Goal: Task Accomplishment & Management: Use online tool/utility

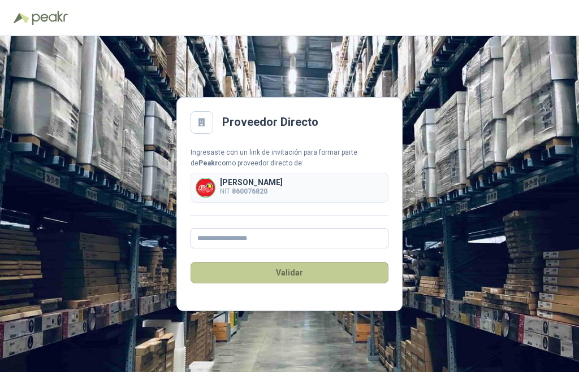
click at [294, 271] on button "Validar" at bounding box center [289, 272] width 198 height 21
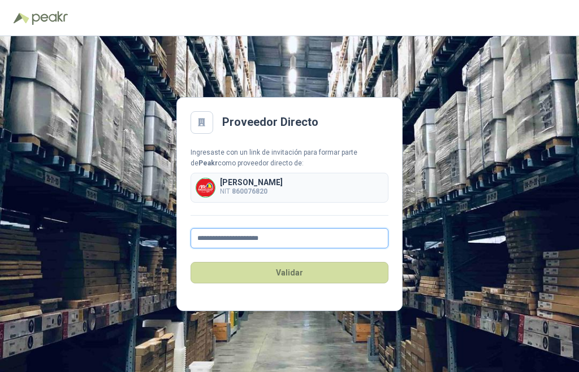
click at [259, 241] on input "**********" at bounding box center [289, 238] width 198 height 20
click at [223, 242] on input "**********" at bounding box center [289, 238] width 198 height 20
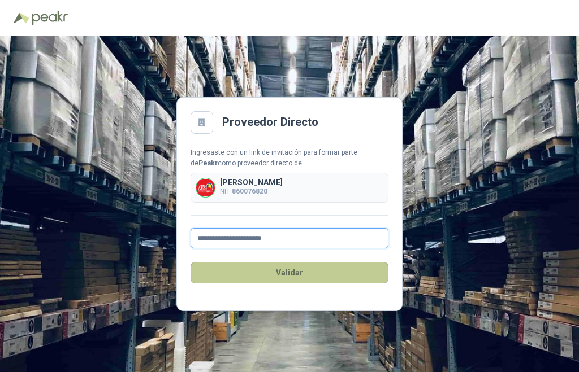
type input "**********"
click at [292, 273] on button "Validar" at bounding box center [289, 272] width 198 height 21
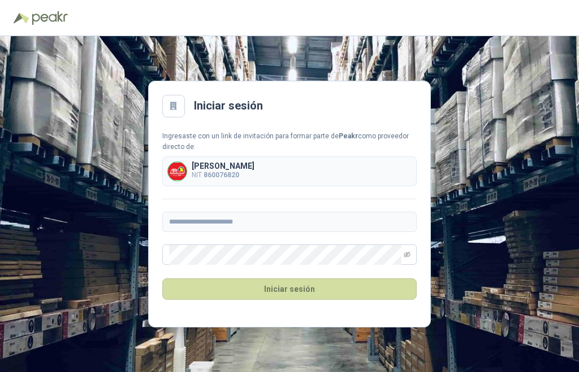
click at [281, 81] on main "**********" at bounding box center [289, 204] width 283 height 247
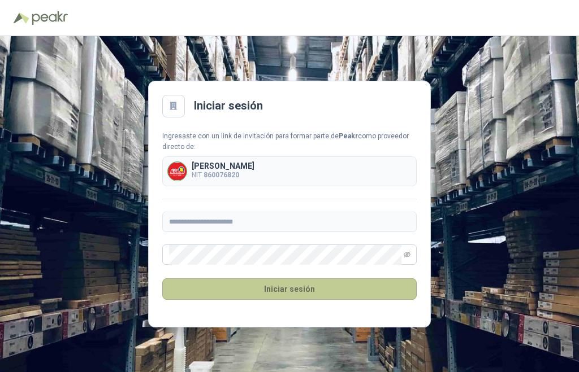
click at [312, 289] on button "Iniciar sesión" at bounding box center [289, 289] width 254 height 21
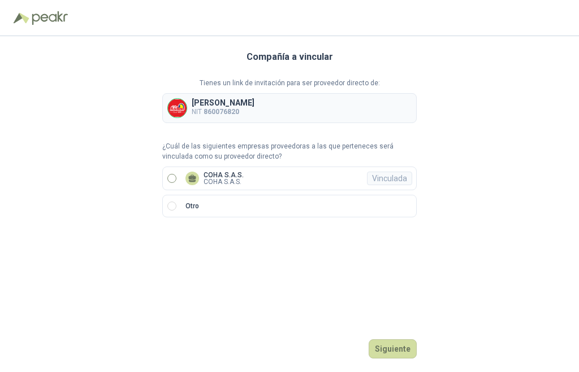
click at [203, 180] on p "COHA S.A.S." at bounding box center [223, 182] width 40 height 7
click at [391, 345] on button "Ingresar" at bounding box center [394, 349] width 45 height 19
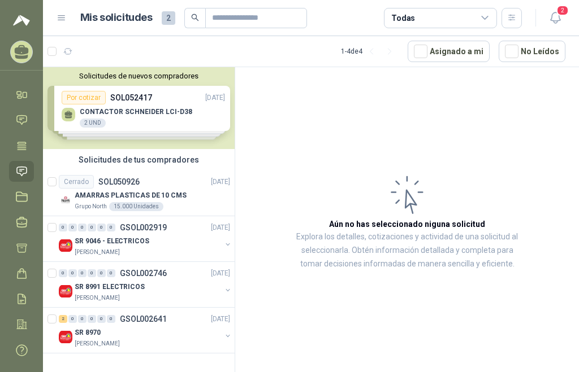
click at [132, 103] on div "Solicitudes de nuevos compradores Por cotizar SOL052417 [DATE] CONTACTOR [PERSO…" at bounding box center [139, 108] width 192 height 82
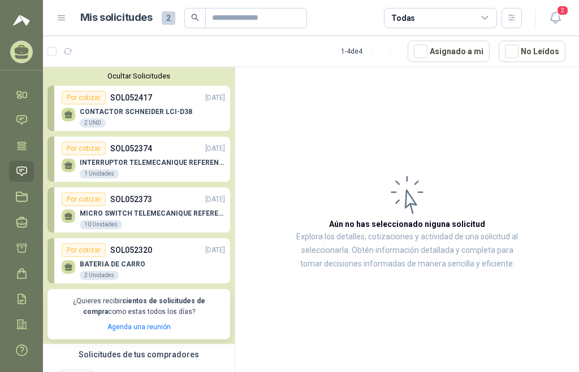
click at [130, 113] on p "CONTACTOR SCHNEIDER LCI-D38" at bounding box center [136, 112] width 112 height 8
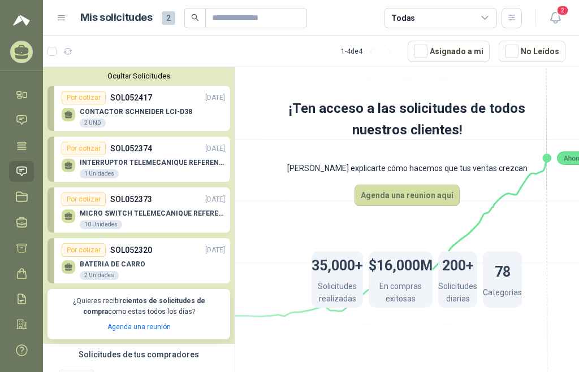
click at [68, 116] on icon at bounding box center [68, 113] width 8 height 5
click at [110, 112] on p "CONTACTOR SCHNEIDER LCI-D38" at bounding box center [136, 112] width 112 height 8
click at [73, 97] on div "Por cotizar" at bounding box center [84, 98] width 44 height 14
click at [167, 19] on span "2" at bounding box center [169, 18] width 14 height 14
click at [67, 113] on icon at bounding box center [68, 113] width 8 height 5
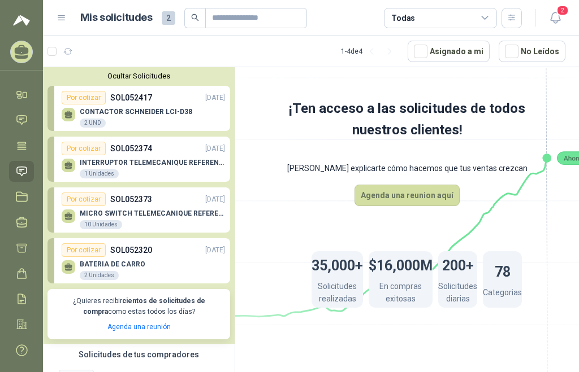
click at [80, 91] on div "Por cotizar" at bounding box center [84, 98] width 44 height 14
click at [89, 97] on div "Por cotizar" at bounding box center [84, 98] width 44 height 14
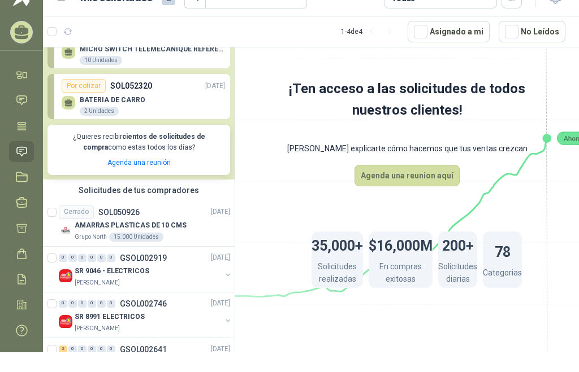
scroll to position [188, 0]
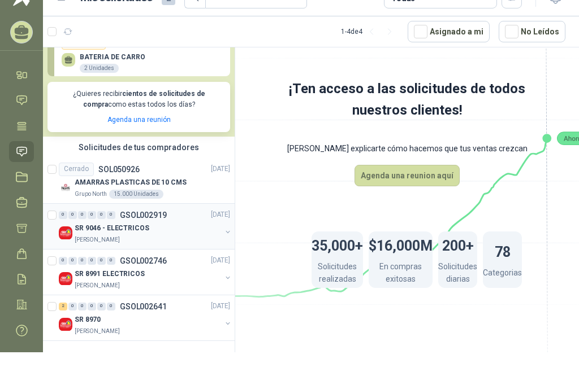
click at [71, 229] on img at bounding box center [66, 234] width 14 height 14
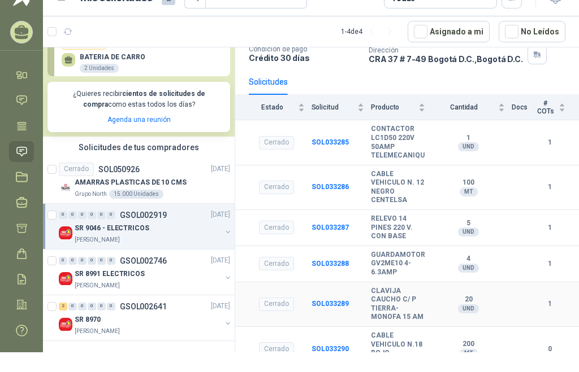
scroll to position [95, 0]
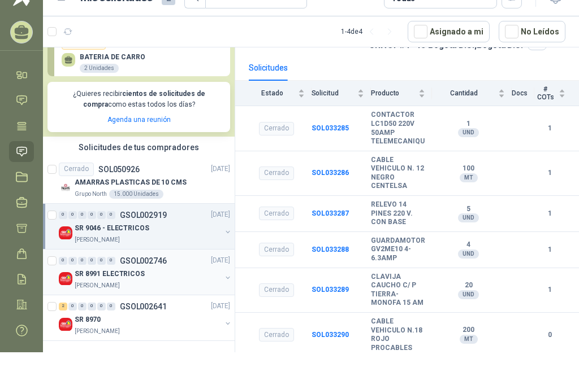
click at [104, 272] on p "SR 8991 ELECTRICOS" at bounding box center [110, 274] width 70 height 11
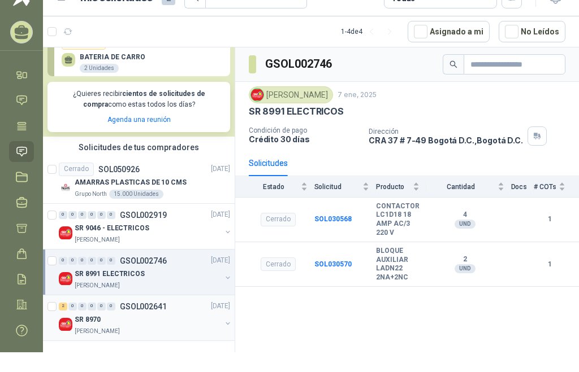
click at [77, 317] on p "SR 8970" at bounding box center [88, 320] width 26 height 11
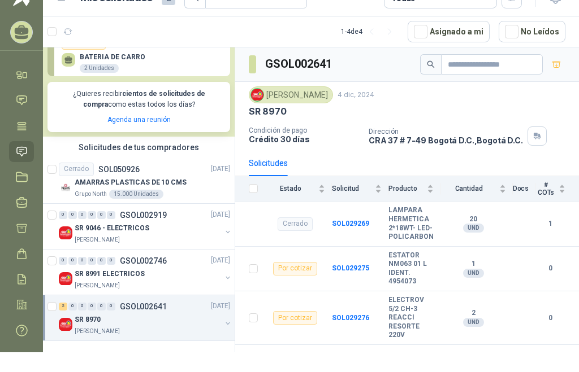
click at [124, 303] on p "GSOL002641" at bounding box center [143, 307] width 47 height 8
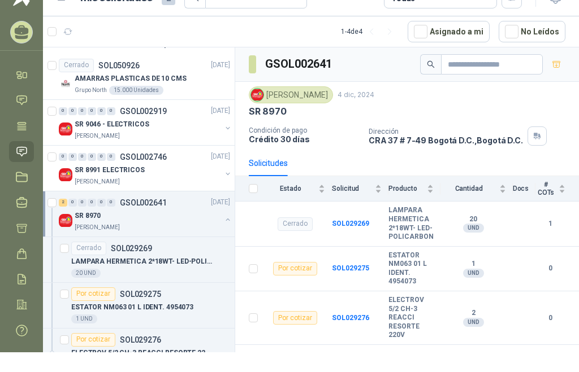
scroll to position [325, 0]
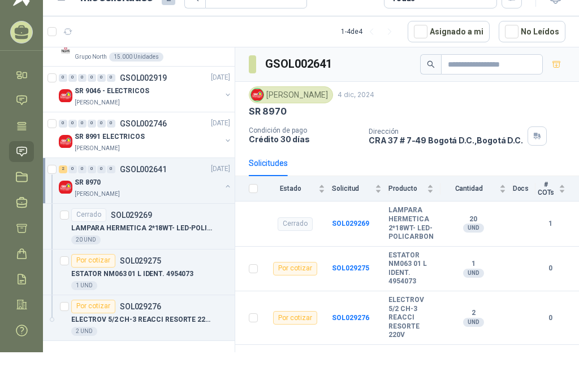
click at [66, 186] on img at bounding box center [66, 188] width 14 height 14
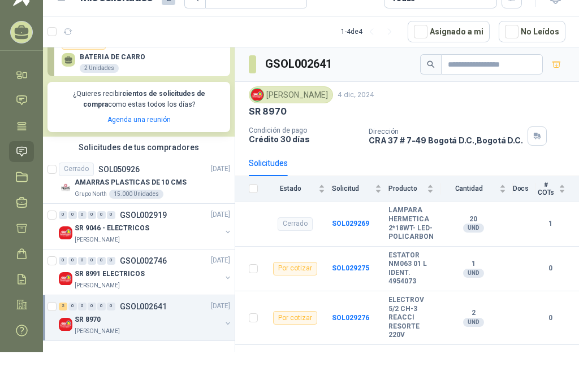
click at [76, 316] on p "SR 8970" at bounding box center [88, 320] width 26 height 11
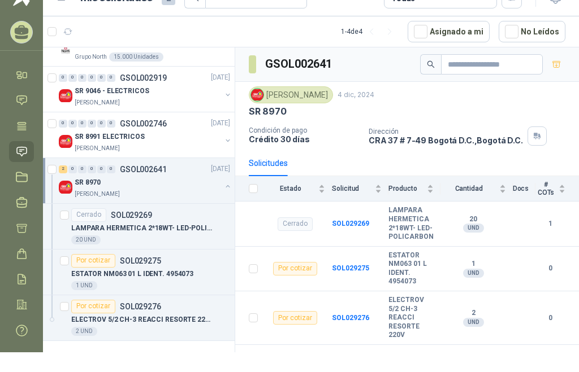
click at [66, 185] on img at bounding box center [66, 188] width 14 height 14
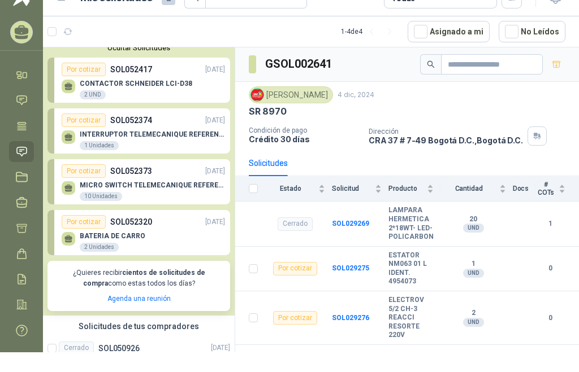
scroll to position [0, 0]
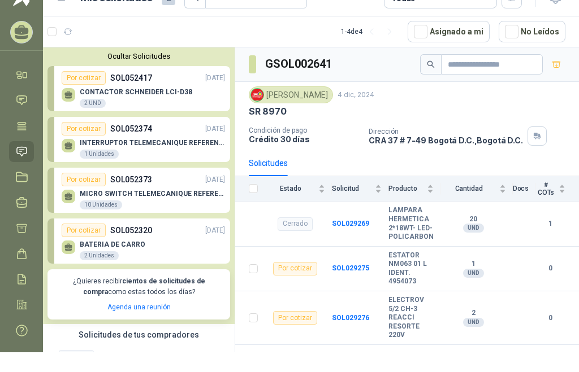
click at [98, 103] on div "2 UND" at bounding box center [93, 103] width 26 height 9
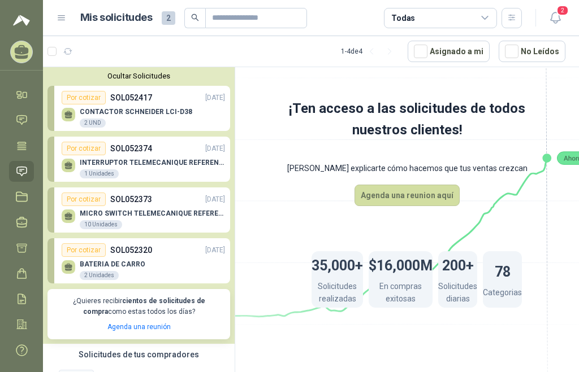
click at [115, 155] on div "INTERRUPTOR TELEMECANIQUE REFERENCIA. XY2CH13250 1 Unidades" at bounding box center [143, 167] width 163 height 24
click at [116, 163] on p "INTERRUPTOR TELEMECANIQUE REFERENCIA. XY2CH13250" at bounding box center [152, 163] width 145 height 8
click at [88, 171] on div "1 Unidades" at bounding box center [99, 174] width 39 height 9
click at [68, 162] on icon at bounding box center [69, 166] width 10 height 10
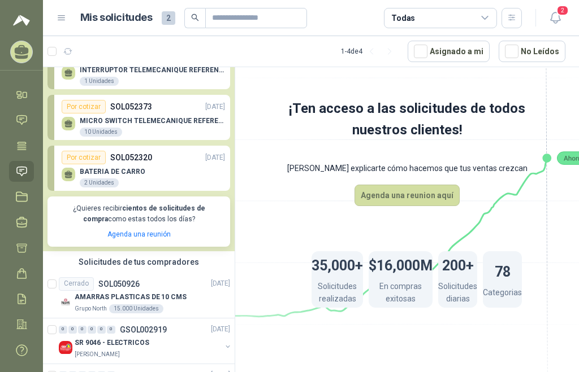
scroll to position [113, 0]
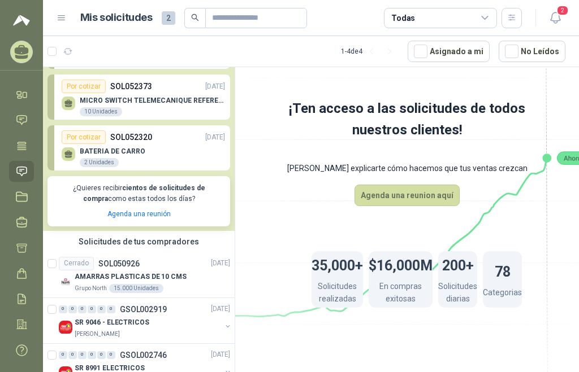
click at [97, 112] on div "10 Unidades" at bounding box center [101, 111] width 42 height 9
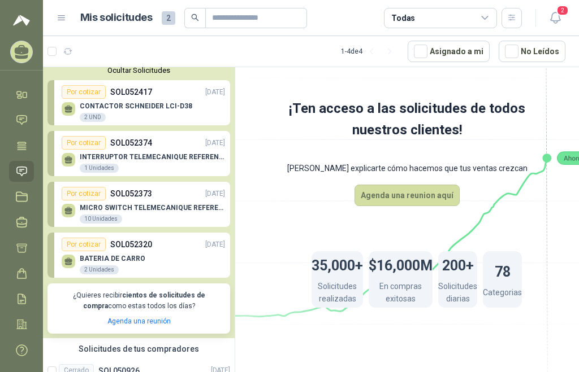
scroll to position [0, 0]
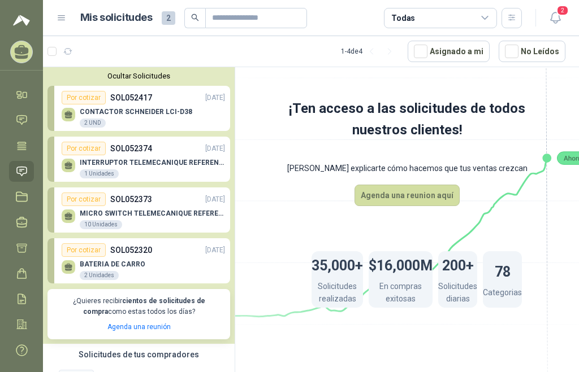
click at [170, 103] on div "Por cotizar SOL052417 [DATE]" at bounding box center [143, 98] width 163 height 14
click at [85, 101] on div "Por cotizar" at bounding box center [84, 98] width 44 height 14
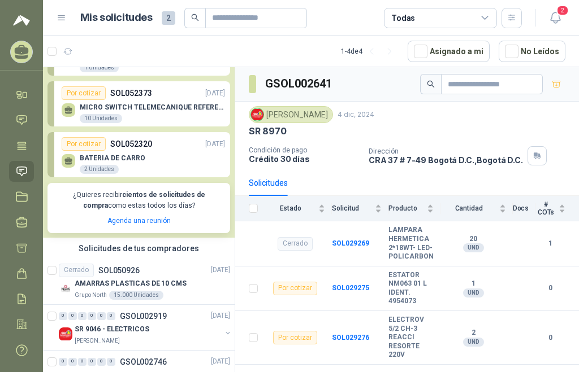
scroll to position [162, 0]
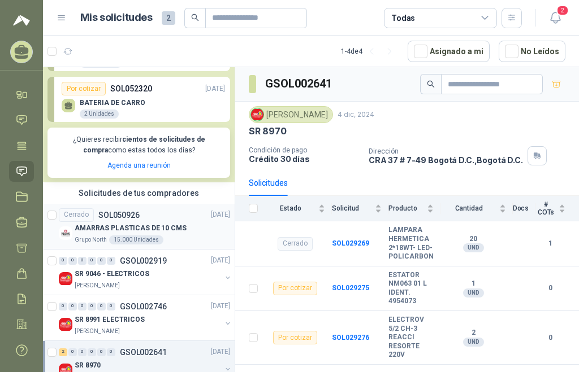
click at [137, 233] on p "AMARRAS PLASTICAS DE 10 CMS" at bounding box center [131, 228] width 112 height 11
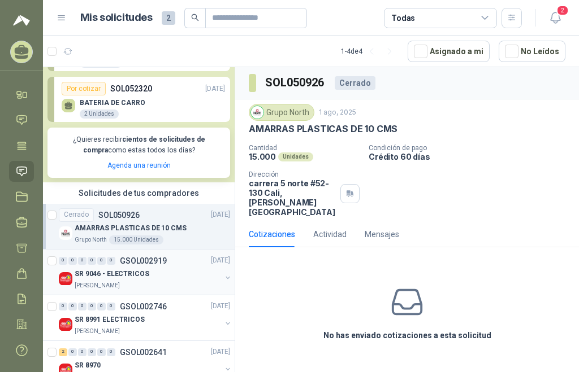
click at [119, 271] on p "SR 9046 - ELECTRICOS" at bounding box center [112, 274] width 75 height 11
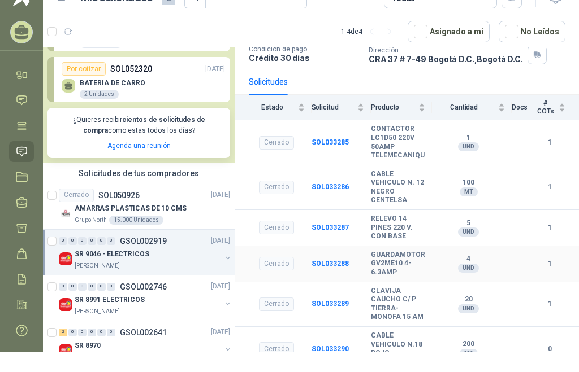
scroll to position [95, 0]
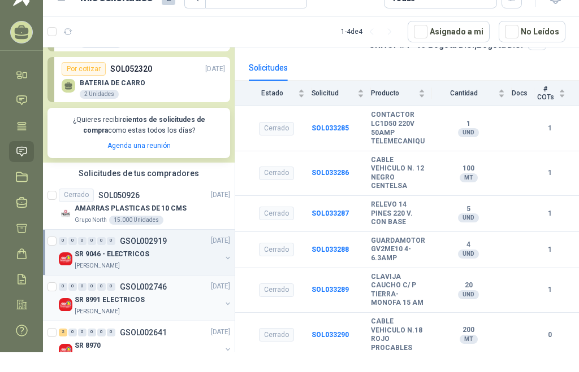
click at [103, 292] on div "0 0 0 0 0 0 GSOL002746 [DATE]" at bounding box center [145, 287] width 173 height 14
